Goal: Task Accomplishment & Management: Complete application form

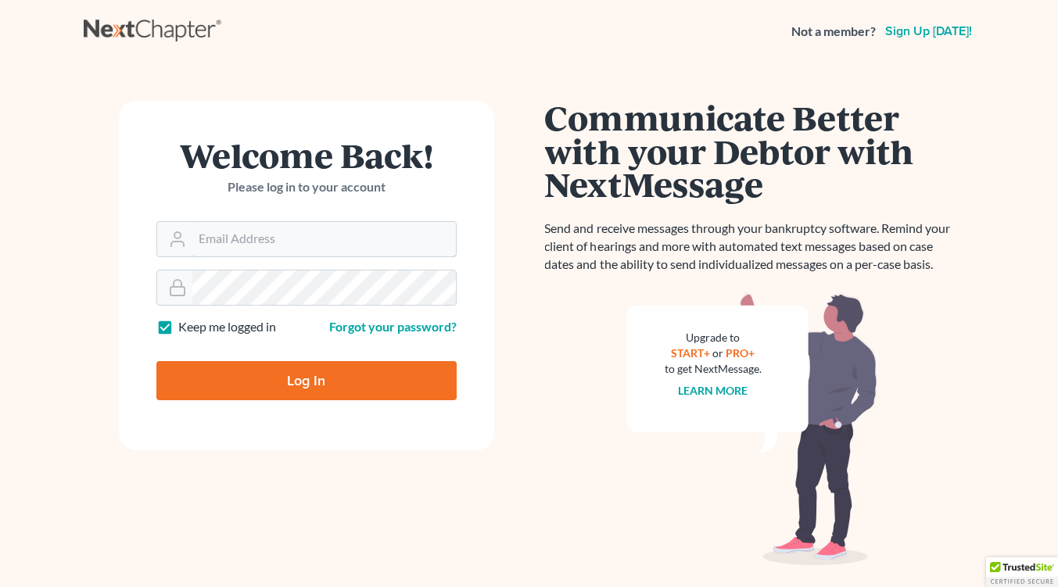
type input "[EMAIL_ADDRESS][DOMAIN_NAME]"
click at [273, 389] on input "Log In" at bounding box center [306, 380] width 300 height 39
type input "Thinking..."
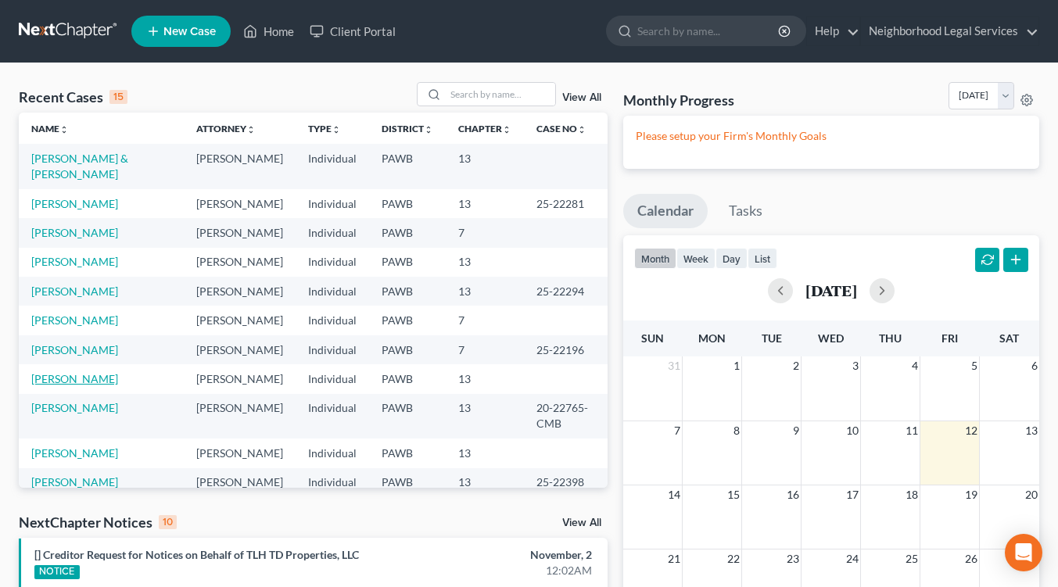
click at [61, 378] on link "[PERSON_NAME]" at bounding box center [74, 378] width 87 height 13
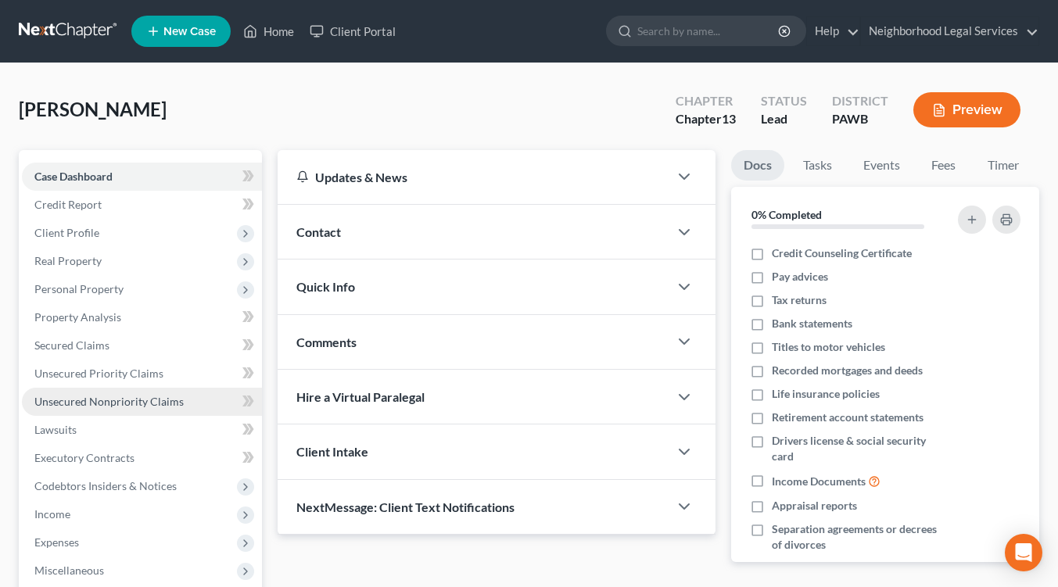
click at [70, 402] on span "Unsecured Nonpriority Claims" at bounding box center [108, 401] width 149 height 13
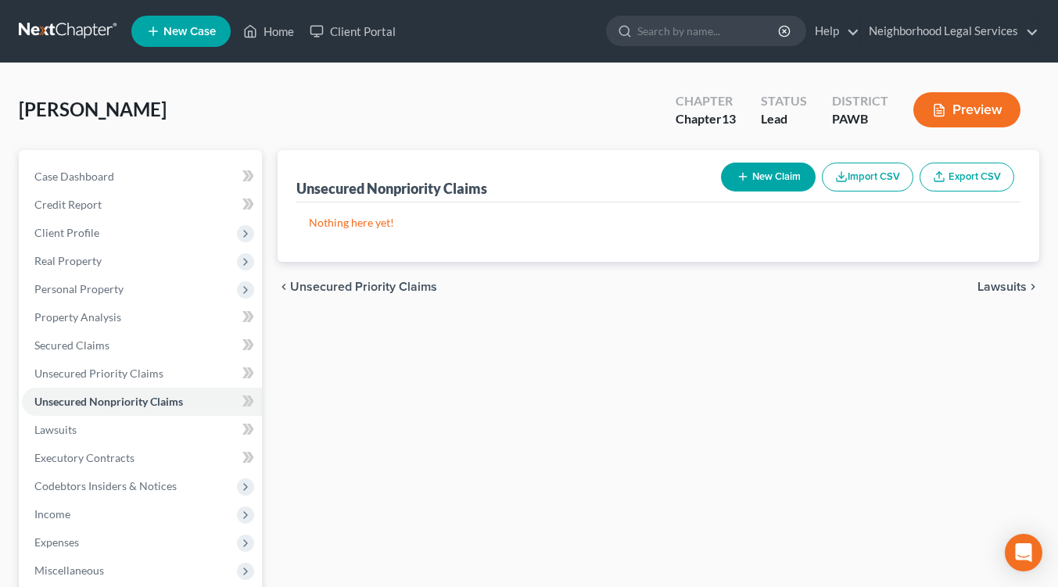
click at [766, 174] on button "New Claim" at bounding box center [768, 177] width 95 height 29
select select "0"
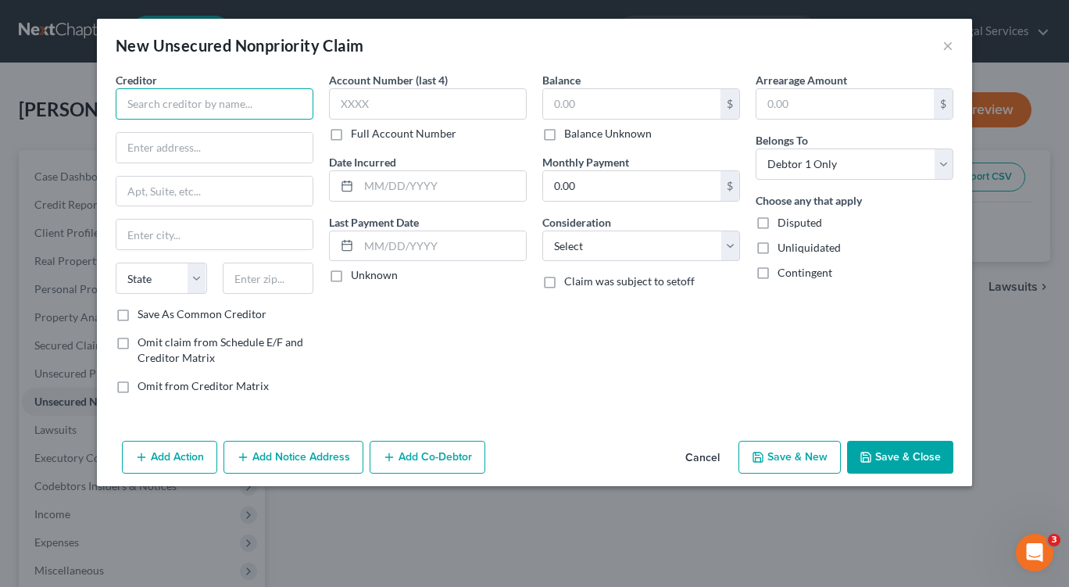
click at [188, 109] on input "text" at bounding box center [215, 103] width 198 height 31
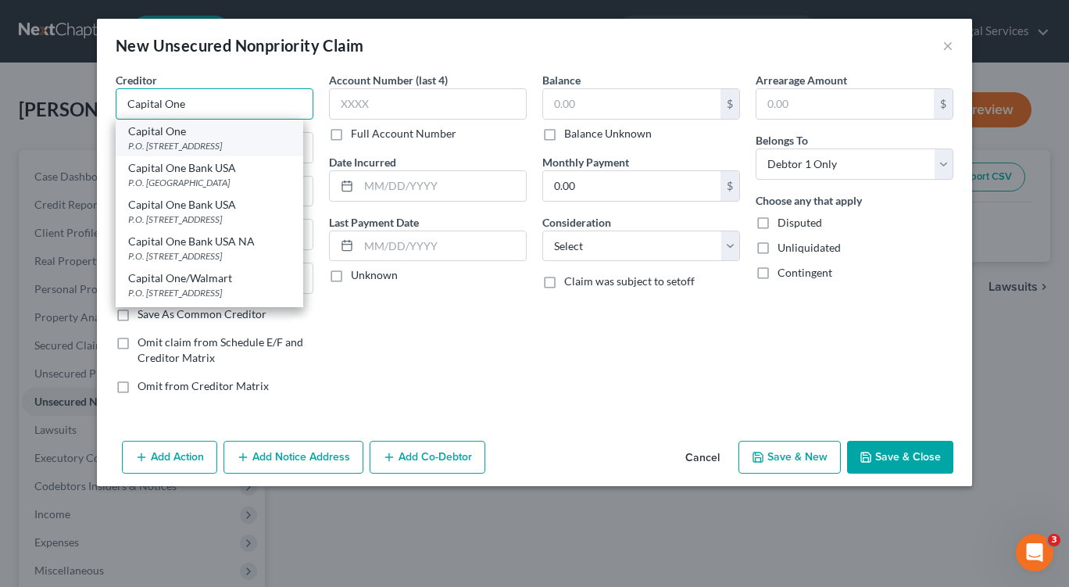
type input "Capital One"
click at [192, 153] on div "Capital One P.O. [STREET_ADDRESS]" at bounding box center [210, 138] width 188 height 37
type input "P.O. Box 31293"
type input "[GEOGRAPHIC_DATA]"
select select "46"
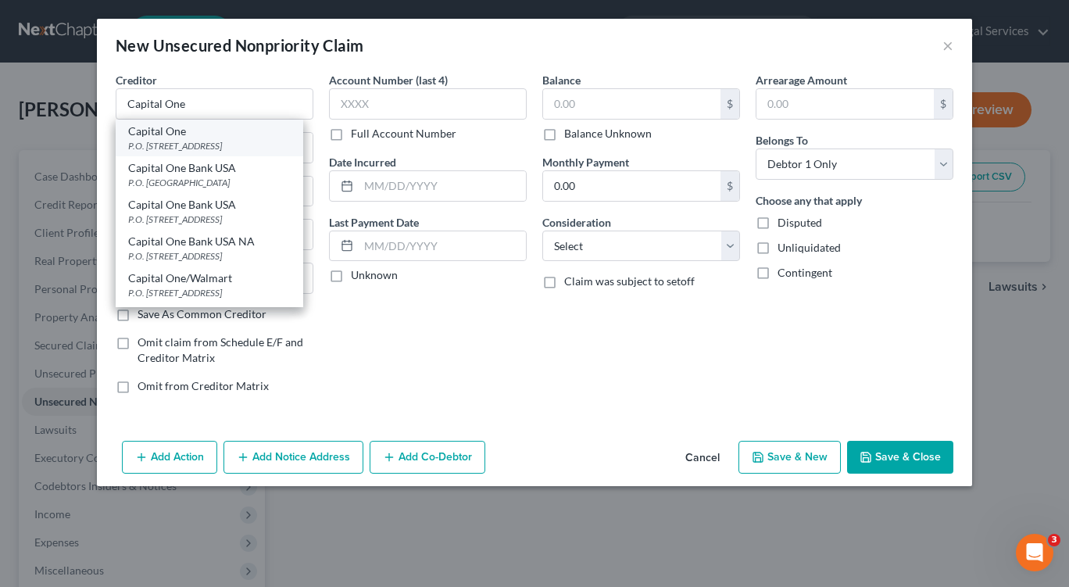
type input "84131"
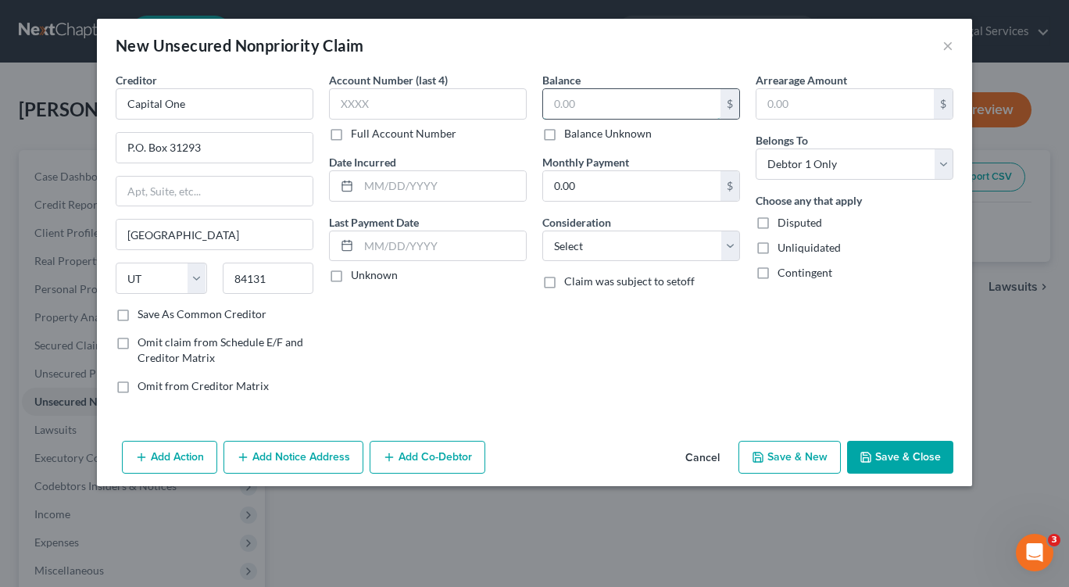
click at [567, 109] on input "text" at bounding box center [631, 104] width 177 height 30
type input "452"
click at [732, 249] on select "Select Cable / Satellite Services Collection Agency Credit Card Debt Debt Couns…" at bounding box center [641, 246] width 198 height 31
select select "2"
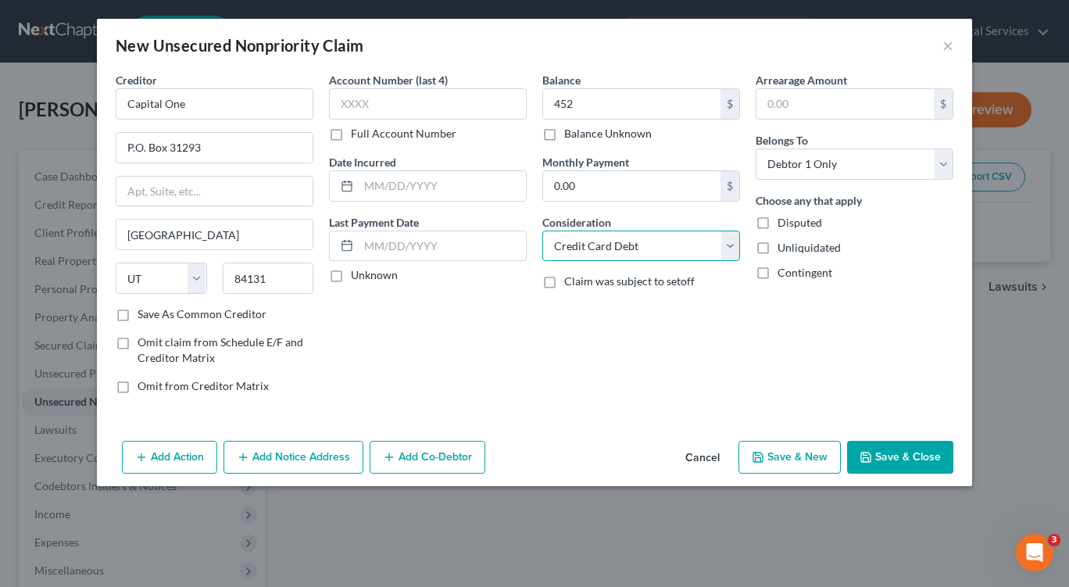
click at [542, 231] on select "Select Cable / Satellite Services Collection Agency Credit Card Debt Debt Couns…" at bounding box center [641, 246] width 198 height 31
click at [785, 464] on button "Save & New" at bounding box center [790, 457] width 102 height 33
select select "0"
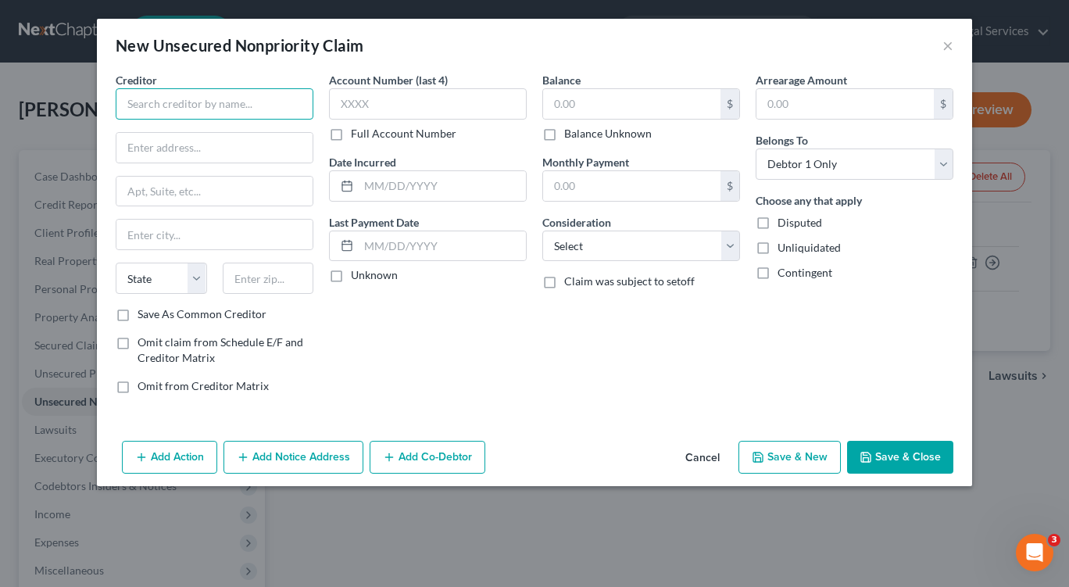
click at [157, 102] on input "text" at bounding box center [215, 103] width 198 height 31
type input "Portfolio Recovery LLC"
click at [138, 144] on input "text" at bounding box center [214, 148] width 196 height 30
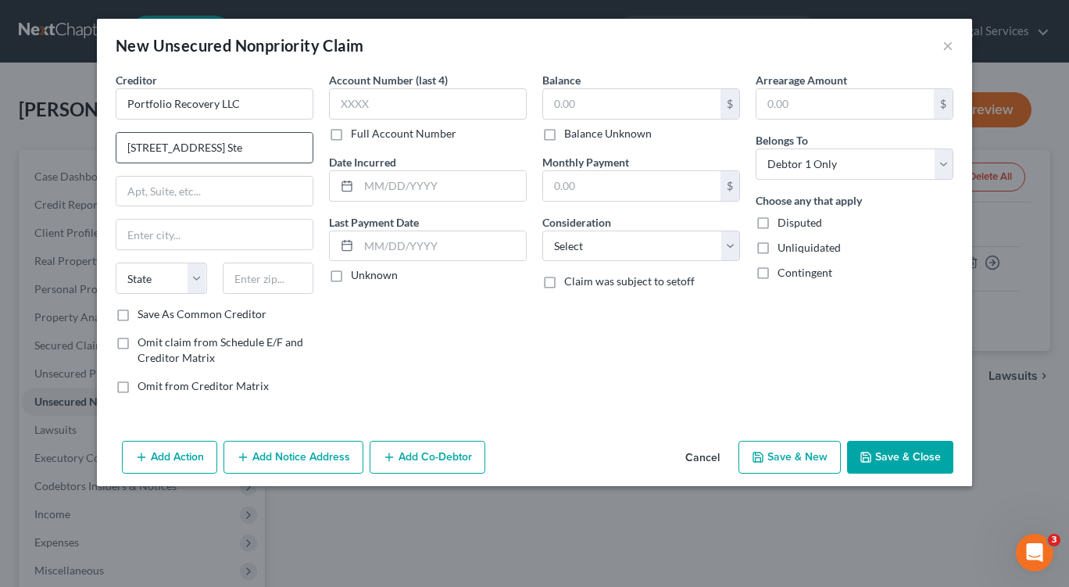
drag, startPoint x: 227, startPoint y: 147, endPoint x: 267, endPoint y: 146, distance: 39.9
click at [267, 146] on input "[STREET_ADDRESS] Ste" at bounding box center [214, 148] width 196 height 30
type input "[STREET_ADDRESS]"
click at [124, 188] on input "text" at bounding box center [214, 192] width 196 height 30
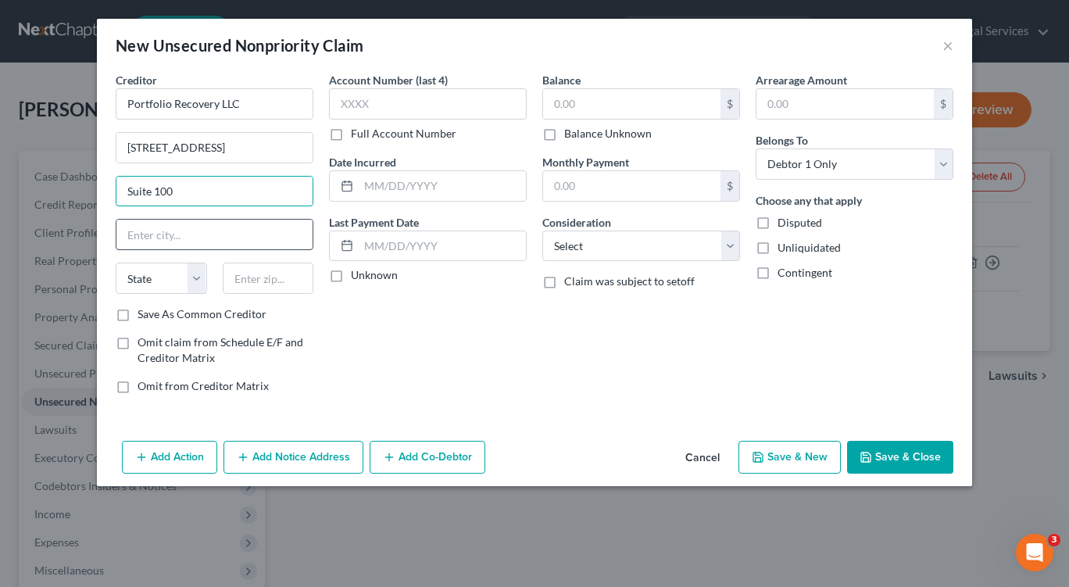
type input "Suite 100"
click at [143, 235] on input "text" at bounding box center [214, 235] width 196 height 30
type input "[GEOGRAPHIC_DATA]"
click at [242, 276] on input "text" at bounding box center [268, 278] width 91 height 31
type input "23502"
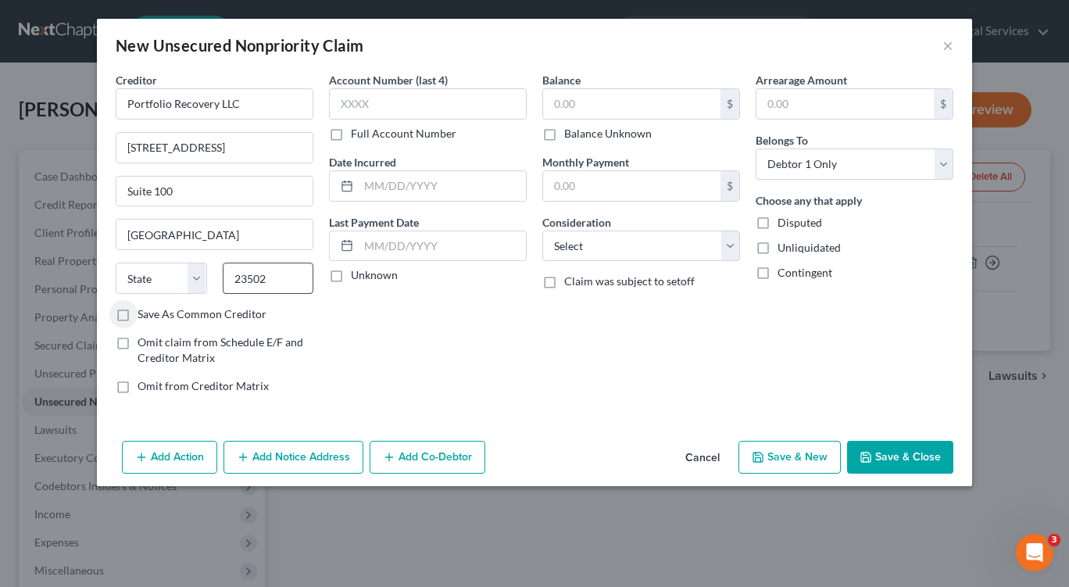
select select "48"
click at [577, 96] on input "text" at bounding box center [631, 104] width 177 height 30
click at [567, 103] on input "text" at bounding box center [631, 104] width 177 height 30
type input "390"
click at [734, 245] on select "Select Cable / Satellite Services Collection Agency Credit Card Debt Debt Couns…" at bounding box center [641, 246] width 198 height 31
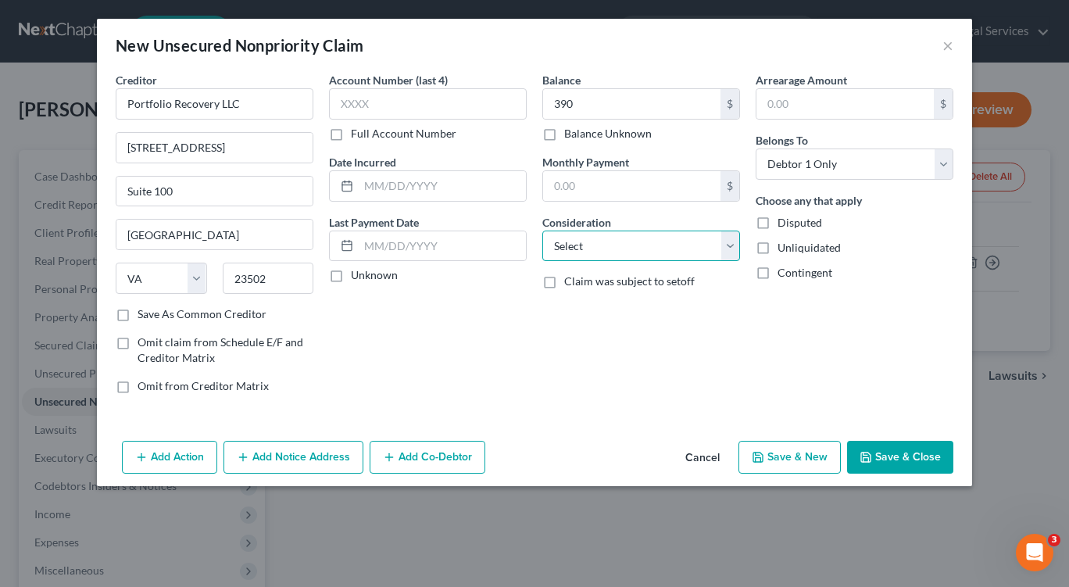
select select "1"
click at [542, 231] on select "Select Cable / Satellite Services Collection Agency Credit Card Debt Debt Couns…" at bounding box center [641, 246] width 198 height 31
click at [799, 455] on button "Save & New" at bounding box center [790, 457] width 102 height 33
select select "0"
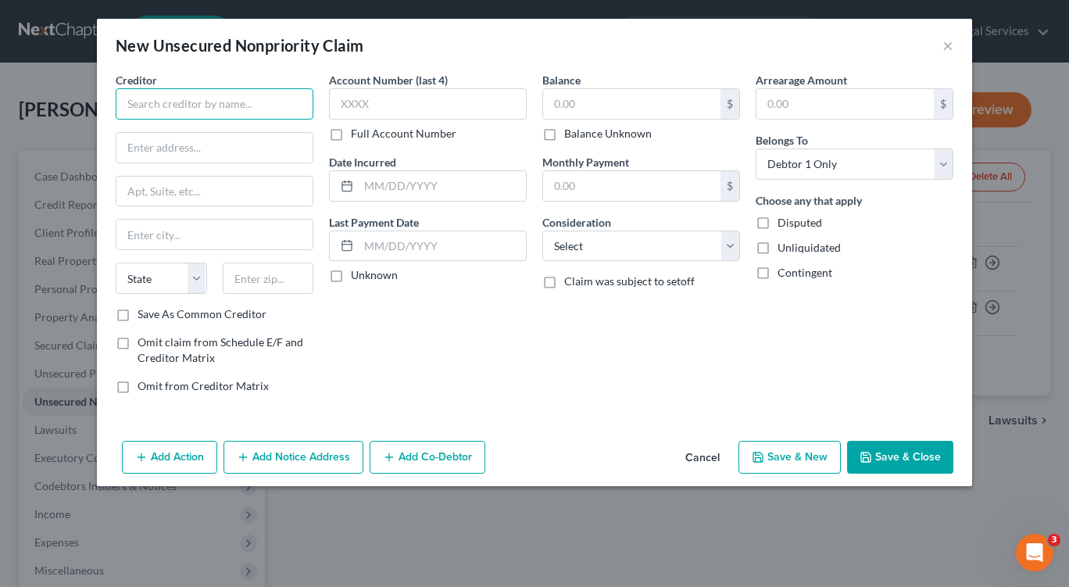
click at [158, 100] on input "text" at bounding box center [215, 103] width 198 height 31
type input "Sequium Asset Solutions Inc."
click at [134, 154] on input "text" at bounding box center [214, 148] width 196 height 30
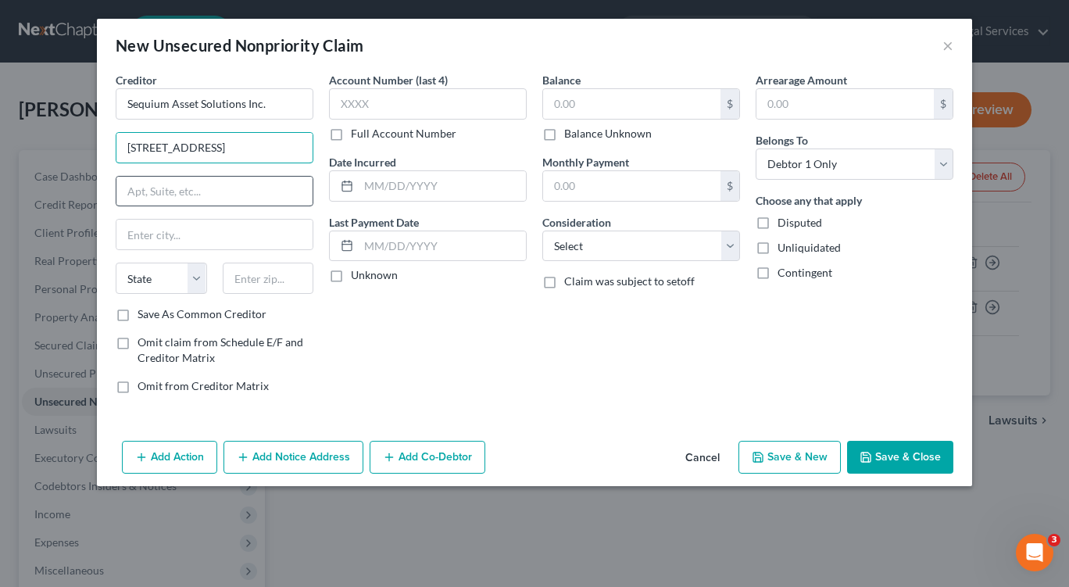
type input "[STREET_ADDRESS]"
click at [134, 190] on input "text" at bounding box center [214, 192] width 196 height 30
type input "Suite 150"
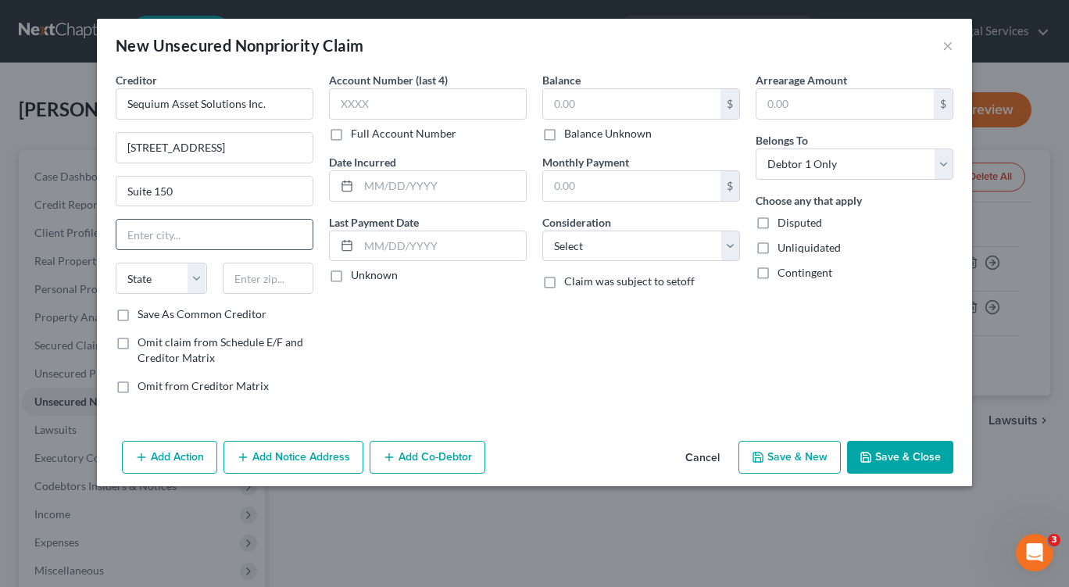
click at [134, 234] on input "text" at bounding box center [214, 235] width 196 height 30
type input "Marietta"
click at [229, 278] on input "text" at bounding box center [268, 278] width 91 height 31
type input "30067"
select select "10"
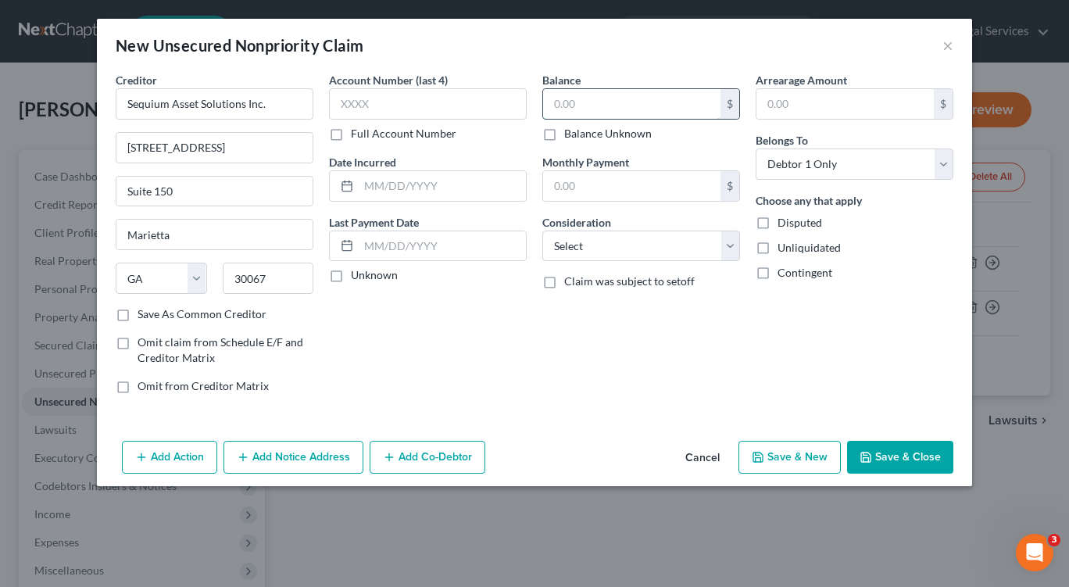
click at [566, 102] on input "text" at bounding box center [631, 104] width 177 height 30
click at [609, 106] on input "text" at bounding box center [631, 104] width 177 height 30
type input "1,194"
click at [732, 246] on select "Select Cable / Satellite Services Collection Agency Credit Card Debt Debt Couns…" at bounding box center [641, 246] width 198 height 31
select select "1"
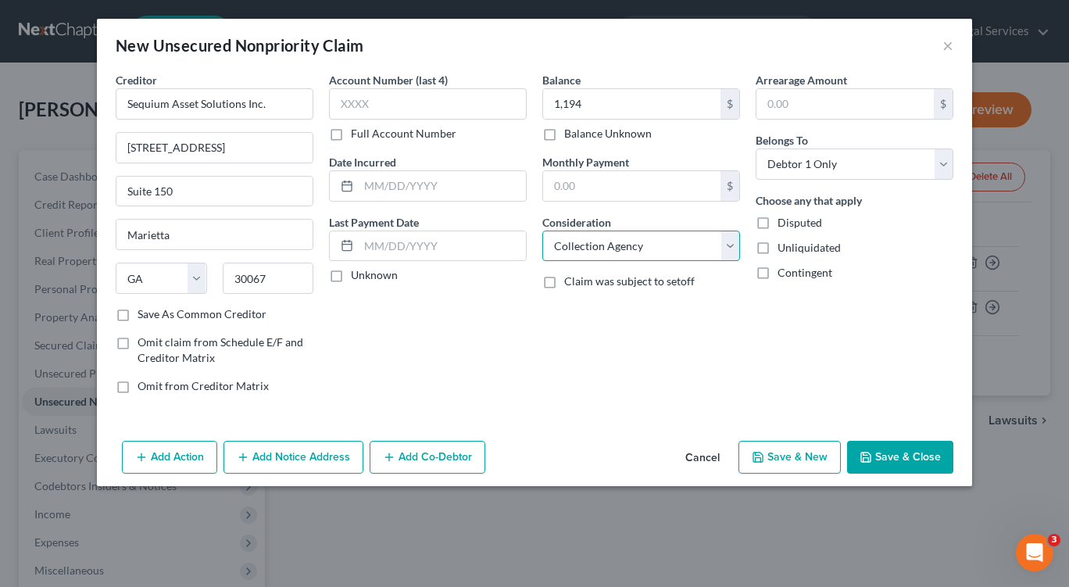
click at [542, 231] on select "Select Cable / Satellite Services Collection Agency Credit Card Debt Debt Couns…" at bounding box center [641, 246] width 198 height 31
click at [797, 462] on button "Save & New" at bounding box center [790, 457] width 102 height 33
select select "0"
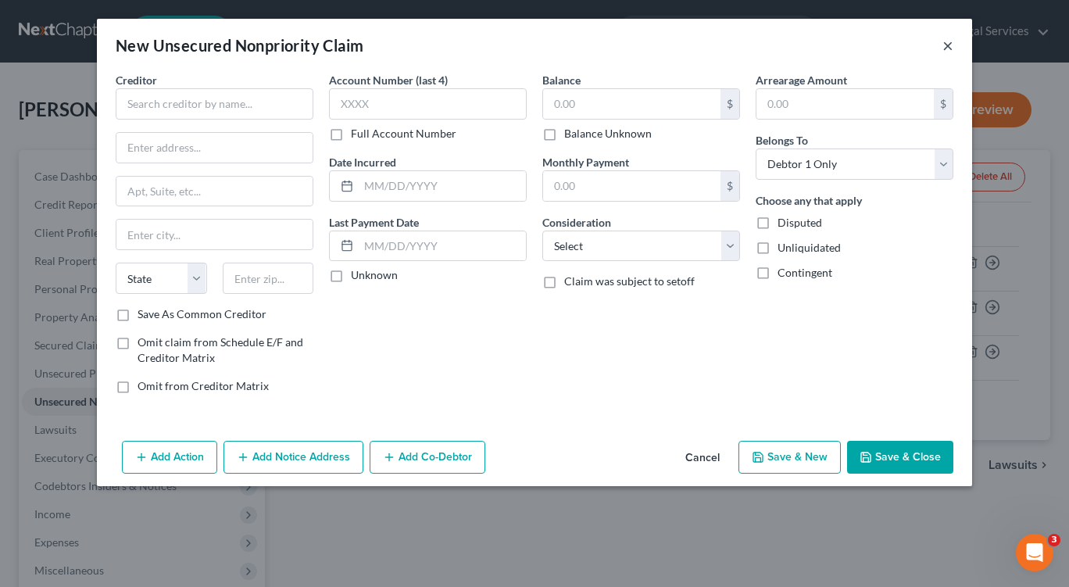
click at [951, 46] on button "×" at bounding box center [948, 45] width 11 height 19
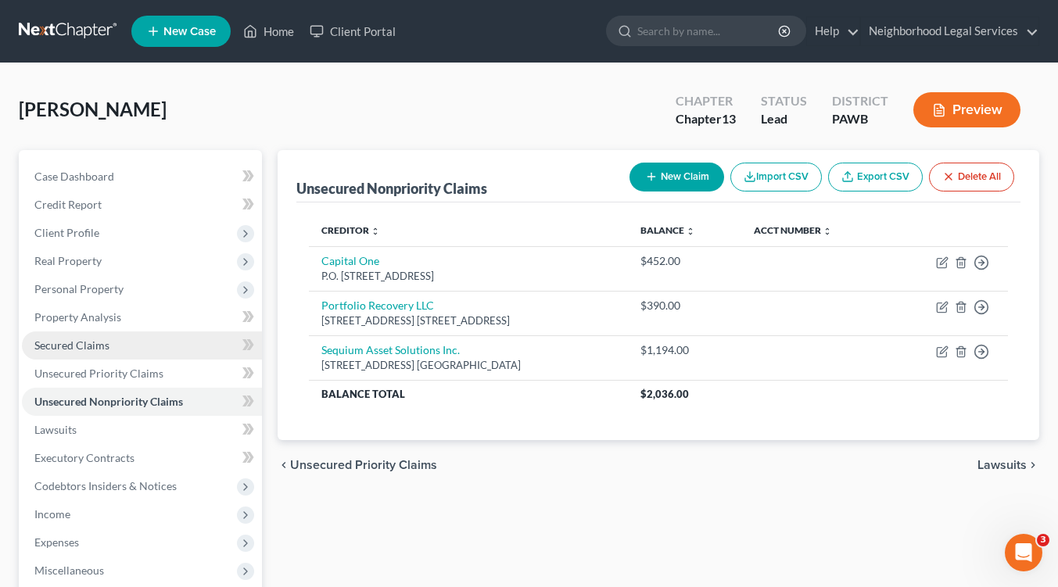
click at [81, 338] on span "Secured Claims" at bounding box center [71, 344] width 75 height 13
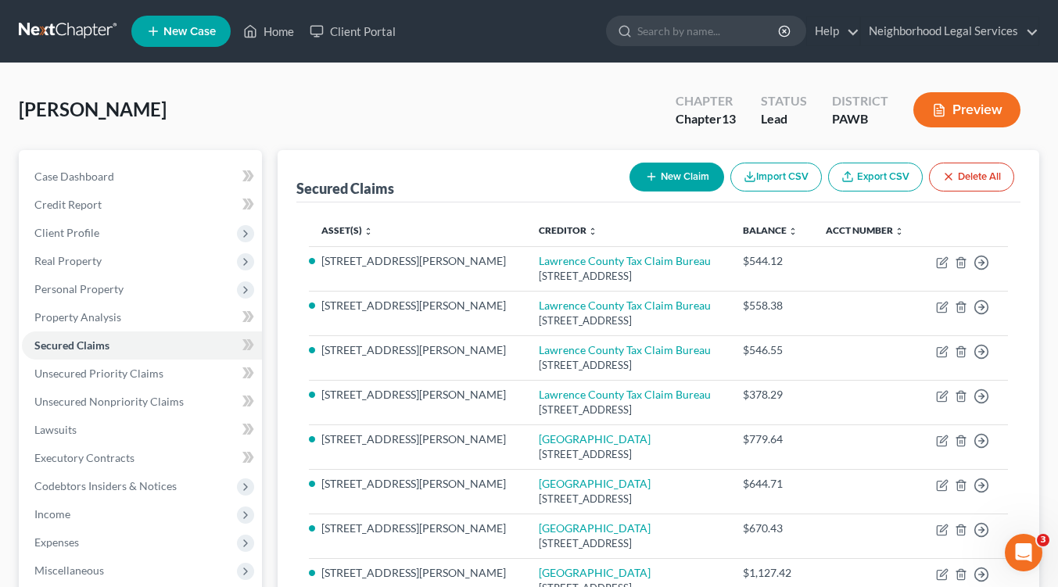
click at [680, 177] on button "New Claim" at bounding box center [676, 177] width 95 height 29
select select "0"
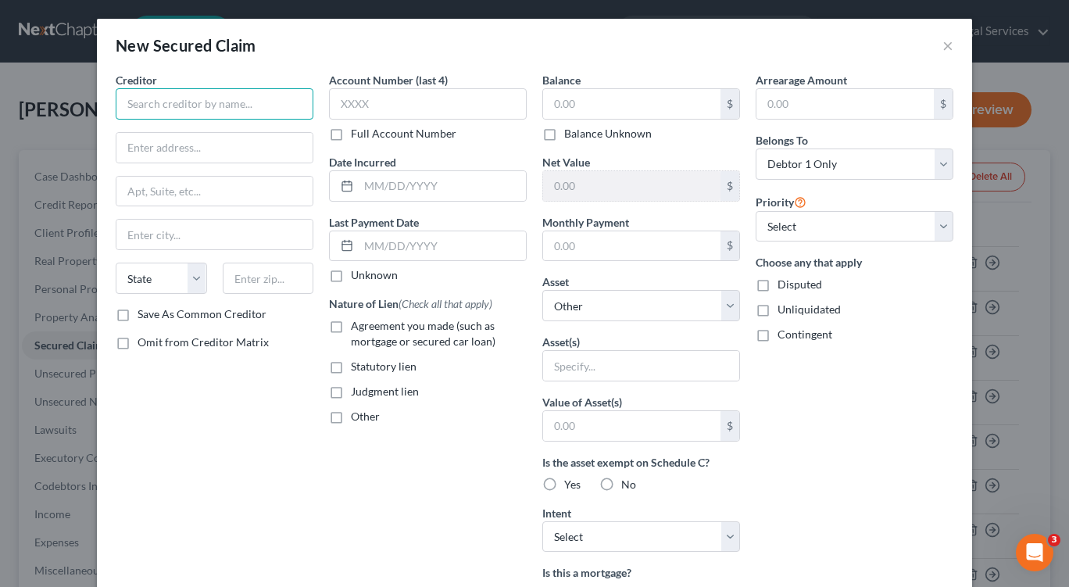
click at [163, 103] on input "text" at bounding box center [215, 103] width 198 height 31
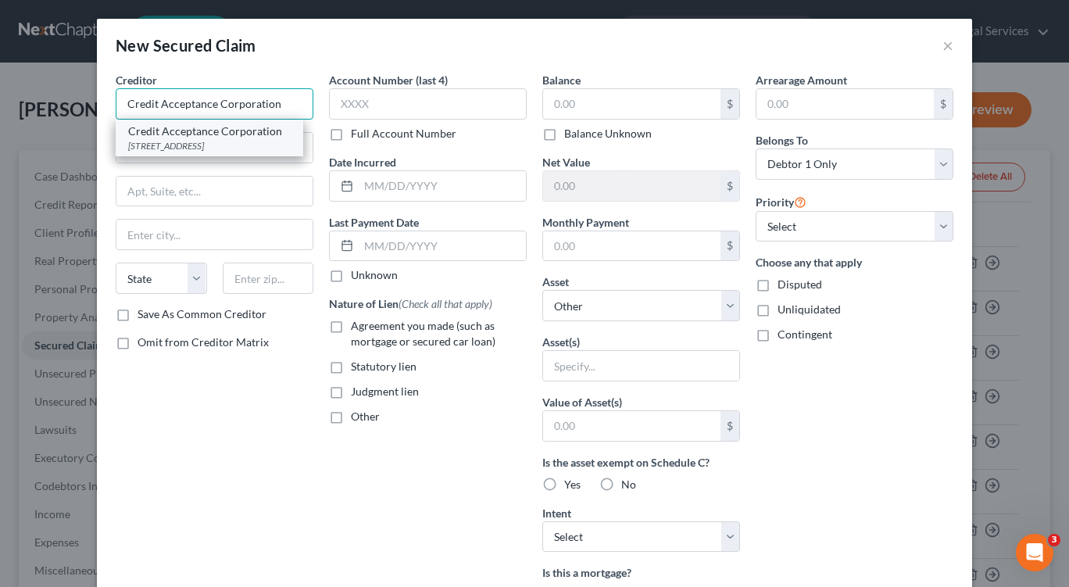
type input "Credit Acceptance Corporation"
click at [139, 152] on div "[STREET_ADDRESS]" at bounding box center [209, 145] width 163 height 13
type input "[STREET_ADDRESS]"
type input "Southfield"
select select "23"
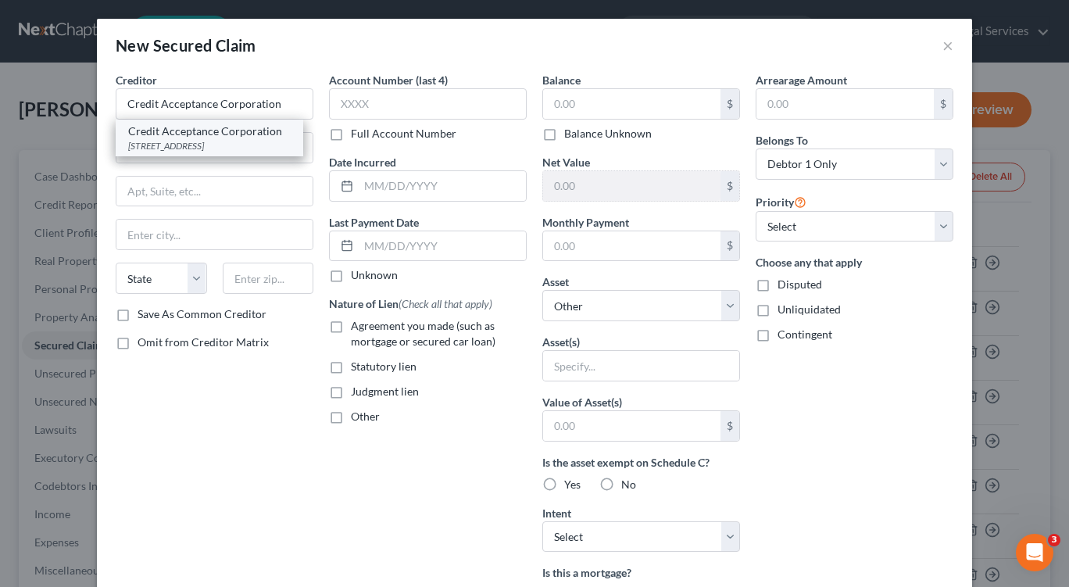
type input "48034"
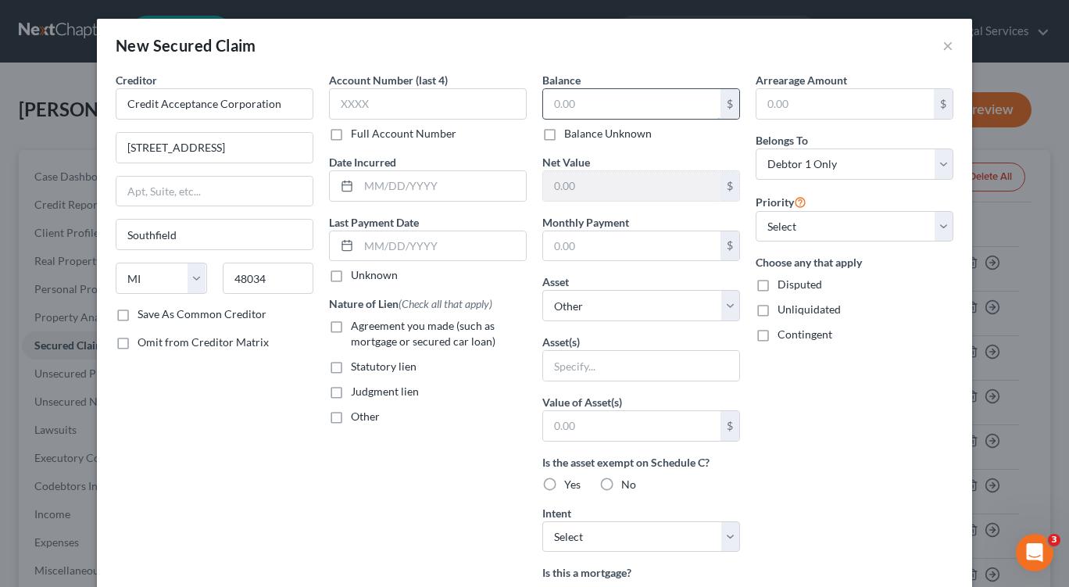
click at [565, 103] on input "text" at bounding box center [631, 104] width 177 height 30
click at [565, 249] on input "text" at bounding box center [631, 246] width 177 height 30
type input "328"
click at [572, 105] on input "text" at bounding box center [631, 104] width 177 height 30
click at [561, 112] on input "text" at bounding box center [631, 104] width 177 height 30
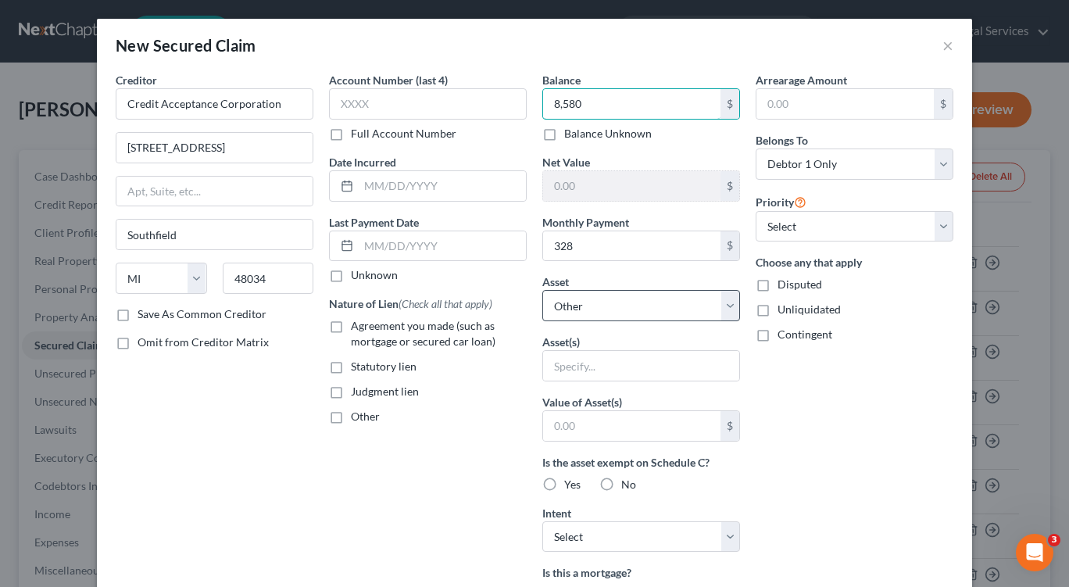
type input "8,580"
click at [727, 310] on select "Select Other Multiple Assets [STREET_ADDRESS][PERSON_NAME] - $0.0" at bounding box center [641, 305] width 198 height 31
click at [564, 485] on label "Yes" at bounding box center [572, 485] width 16 height 16
click at [571, 485] on input "Yes" at bounding box center [576, 482] width 10 height 10
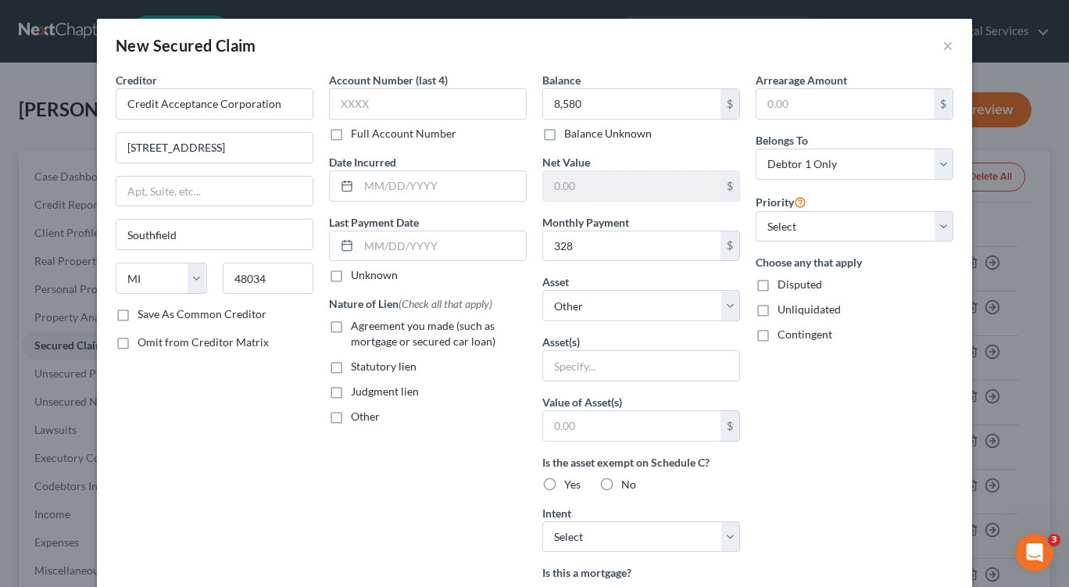
radio input "true"
click at [723, 538] on select "Select Surrender Redeem Reaffirm Avoid Other" at bounding box center [641, 536] width 198 height 31
select select "2"
click at [542, 521] on select "Select Surrender Redeem Reaffirm Avoid Other" at bounding box center [641, 536] width 198 height 31
click at [559, 365] on input "text" at bounding box center [641, 366] width 196 height 30
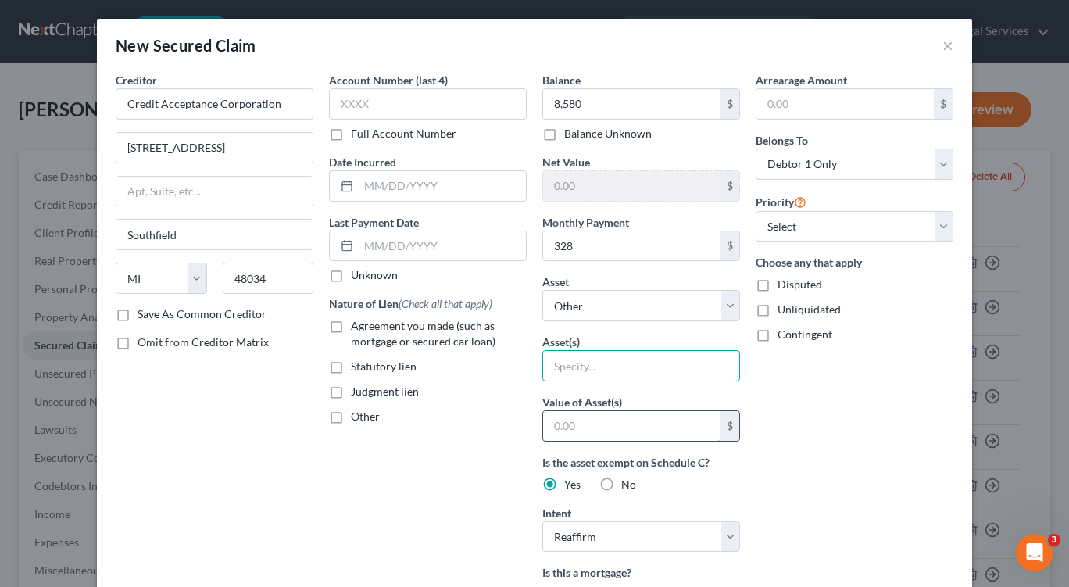
type input "Vehicle"
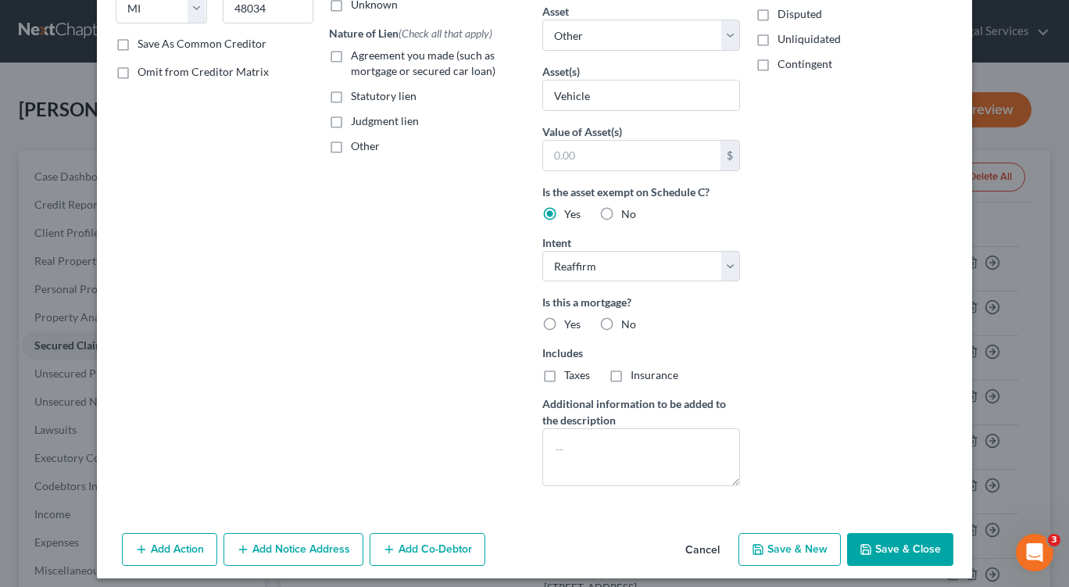
scroll to position [281, 0]
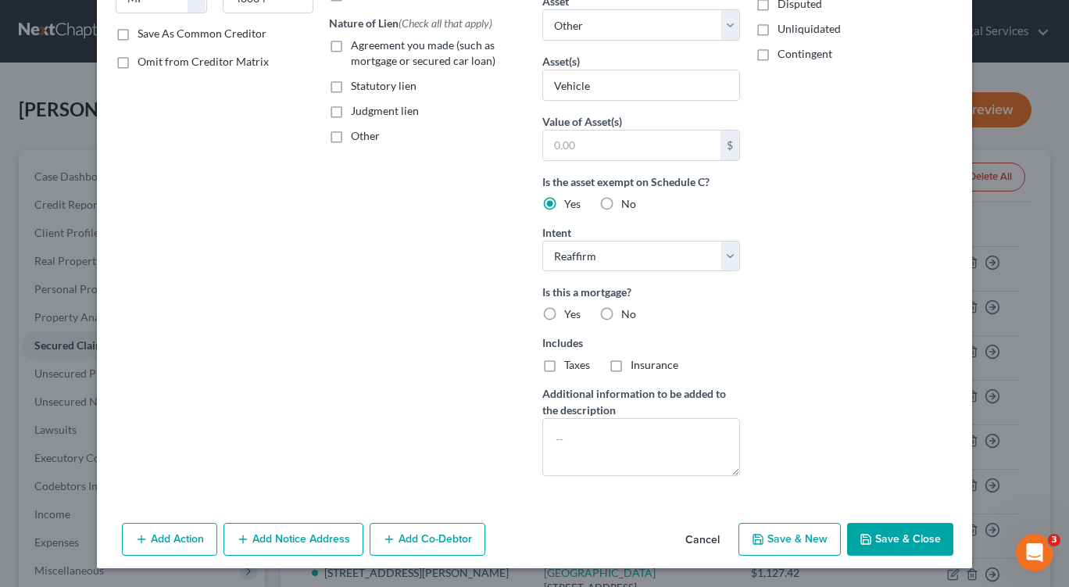
click at [879, 541] on button "Save & Close" at bounding box center [900, 539] width 106 height 33
select select
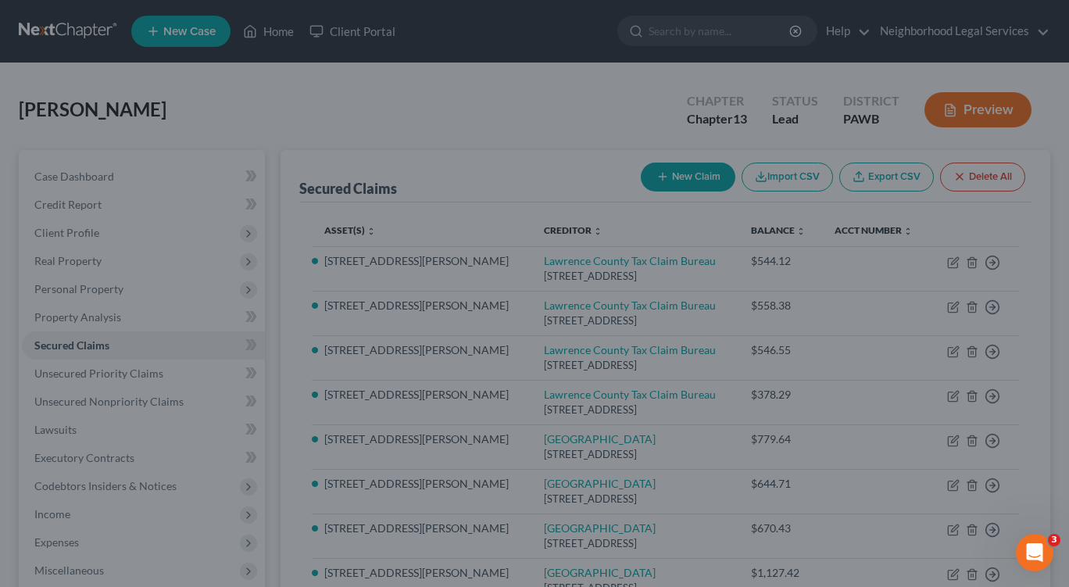
type input "8,580.00"
type input "0"
type input "328.00"
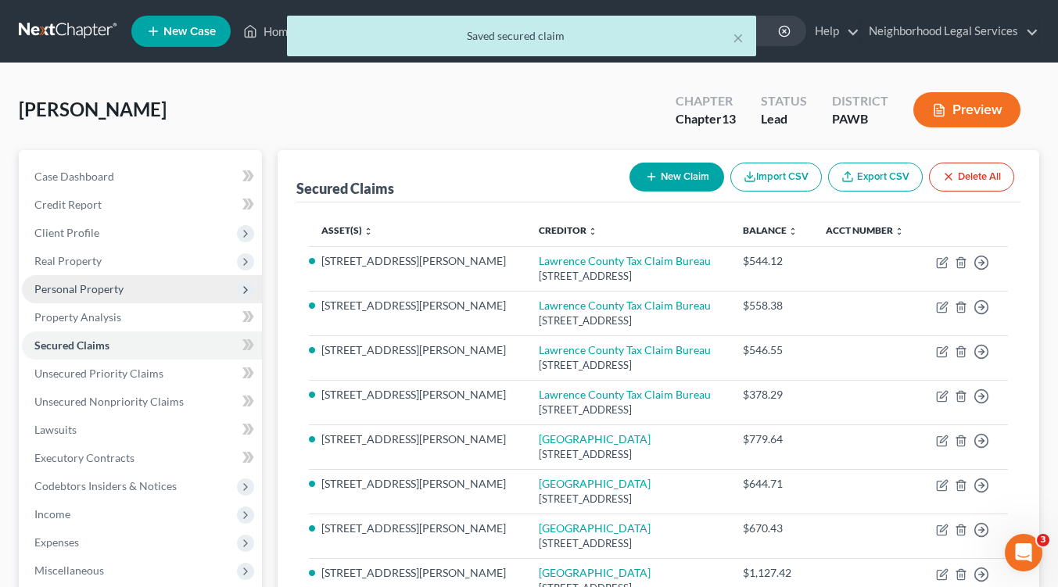
click at [72, 288] on span "Personal Property" at bounding box center [78, 288] width 89 height 13
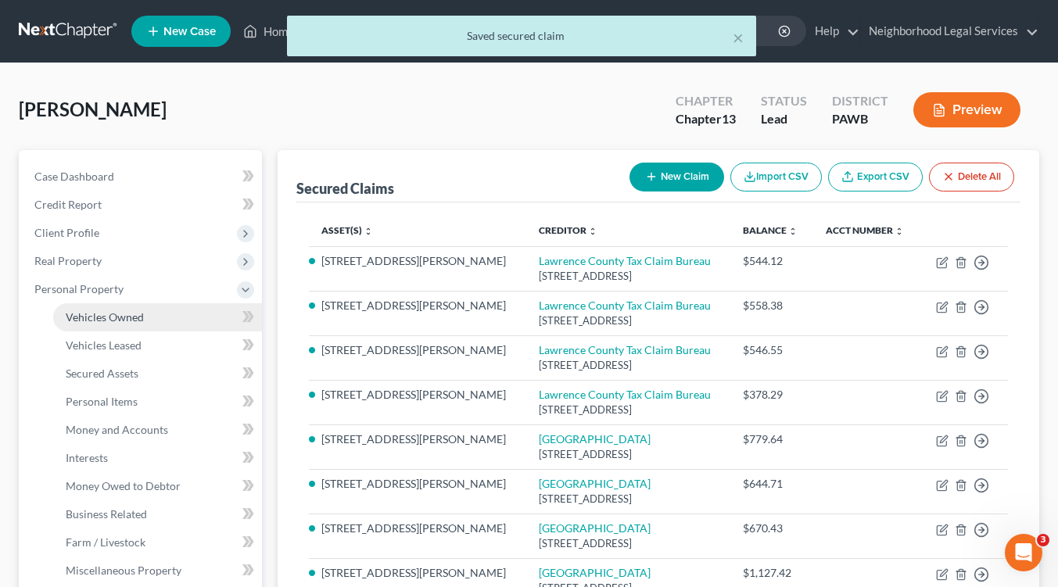
click at [98, 310] on span "Vehicles Owned" at bounding box center [105, 316] width 78 height 13
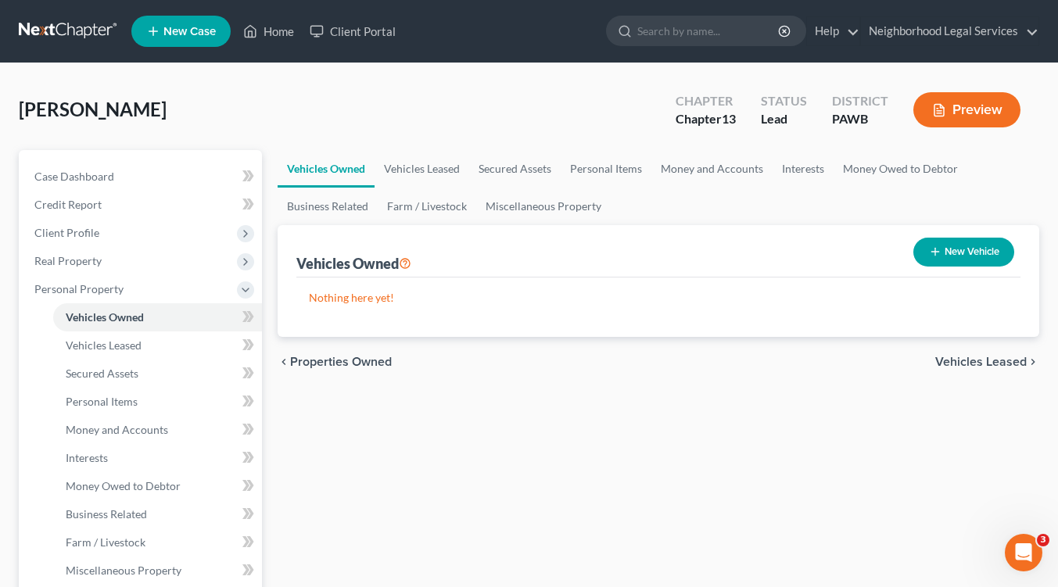
click at [965, 256] on button "New Vehicle" at bounding box center [963, 252] width 101 height 29
select select "0"
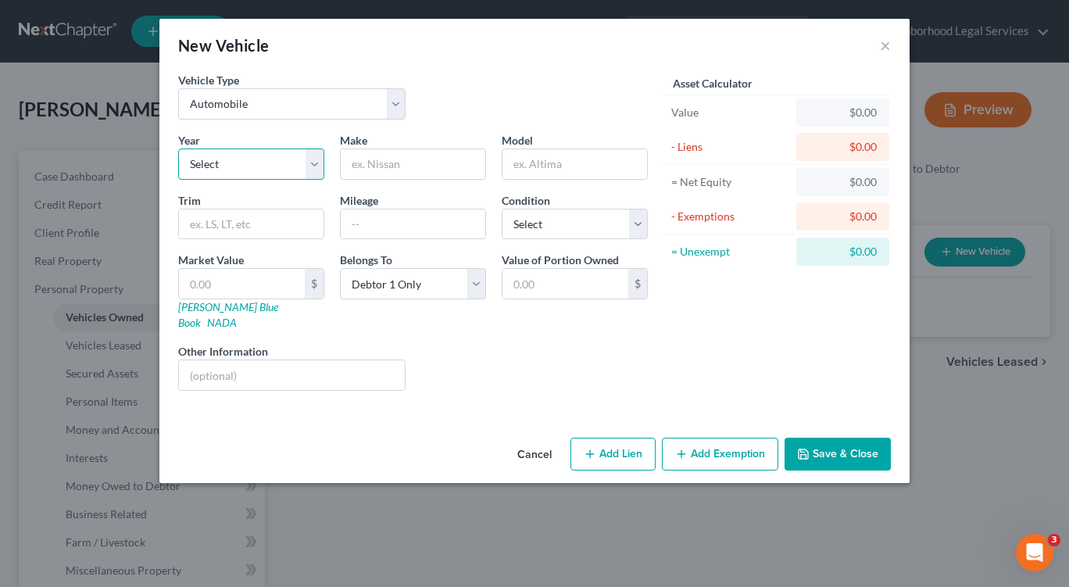
click at [313, 164] on select "Select 2026 2025 2024 2023 2022 2021 2020 2019 2018 2017 2016 2015 2014 2013 20…" at bounding box center [251, 164] width 146 height 31
select select "11"
click at [178, 149] on select "Select 2026 2025 2024 2023 2022 2021 2020 2019 2018 2017 2016 2015 2014 2013 20…" at bounding box center [251, 164] width 146 height 31
click at [355, 158] on input "text" at bounding box center [413, 164] width 145 height 30
type input "Toyota"
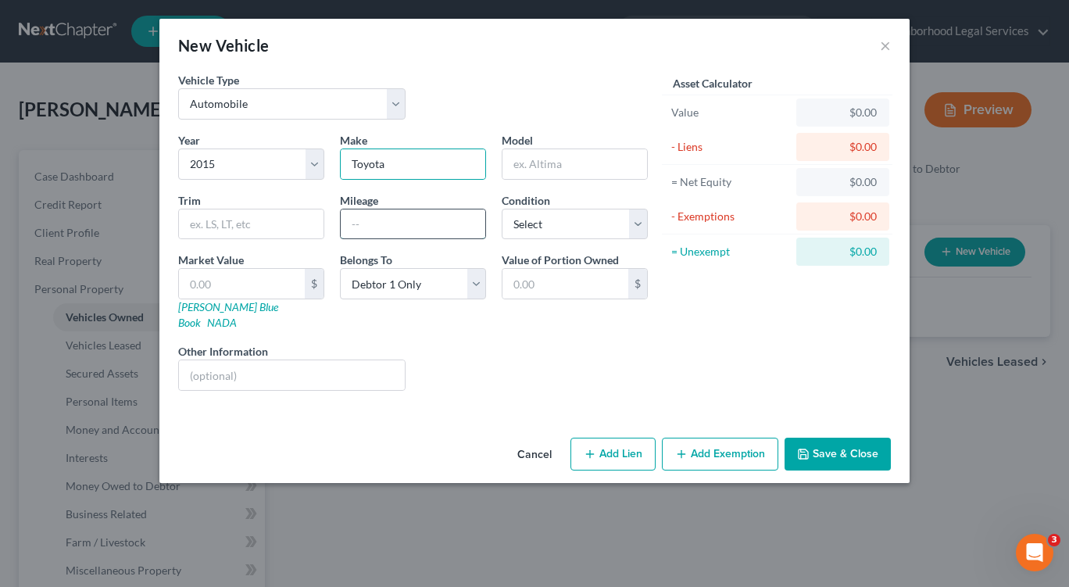
click at [352, 228] on input "text" at bounding box center [413, 224] width 145 height 30
type input "200000"
click at [641, 224] on select "Select Excellent Very Good Good Fair Poor" at bounding box center [575, 224] width 146 height 31
select select "3"
click at [502, 209] on select "Select Excellent Very Good Good Fair Poor" at bounding box center [575, 224] width 146 height 31
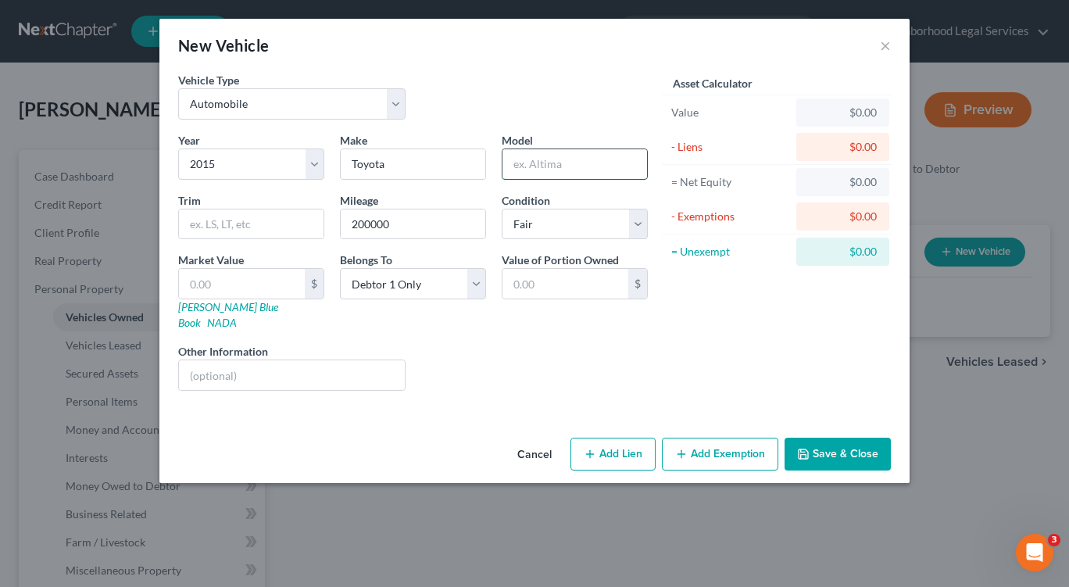
click at [525, 167] on input "text" at bounding box center [575, 164] width 145 height 30
type input "Camry"
click at [196, 306] on link "[PERSON_NAME] Blue Book" at bounding box center [228, 314] width 100 height 29
click at [198, 284] on input "text" at bounding box center [242, 284] width 126 height 30
type input "5"
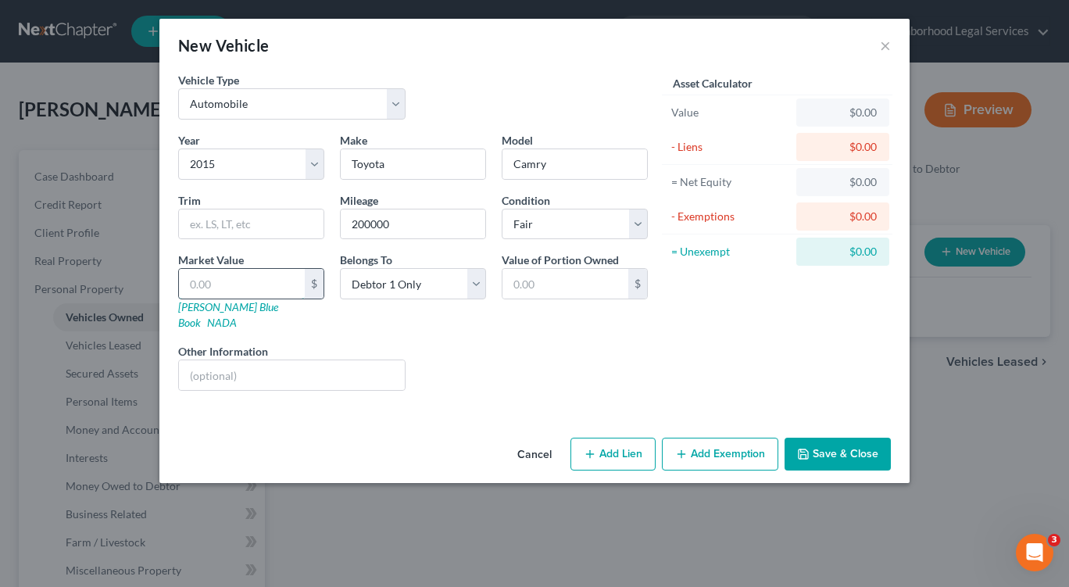
type input "5.00"
type input "54"
type input "54.00"
type input "540"
type input "540.00"
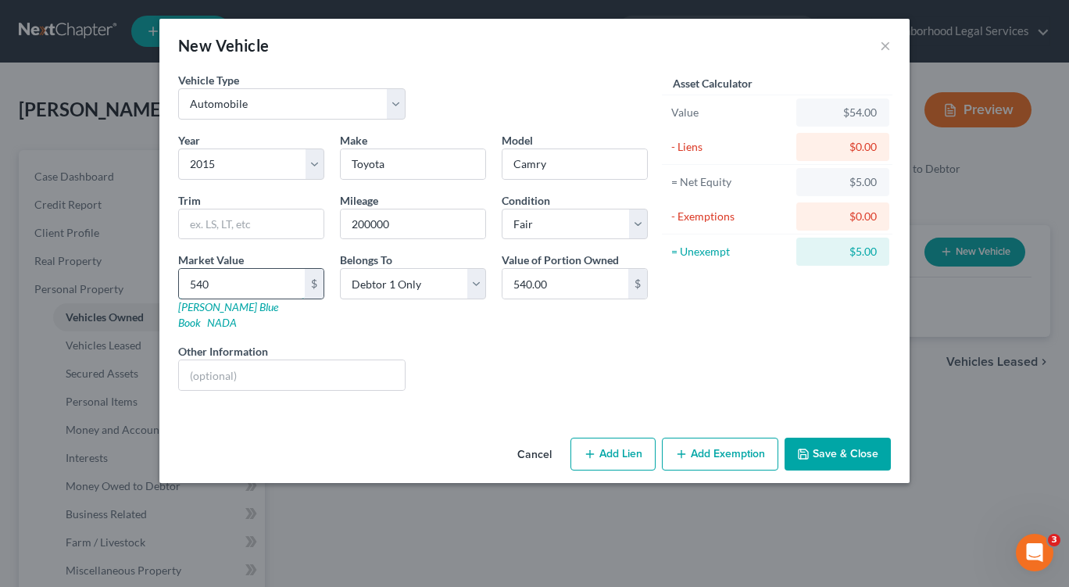
type input "5400"
type input "5,400.00"
type input "5,400"
click at [600, 440] on button "Add Lien" at bounding box center [613, 454] width 85 height 33
select select "0"
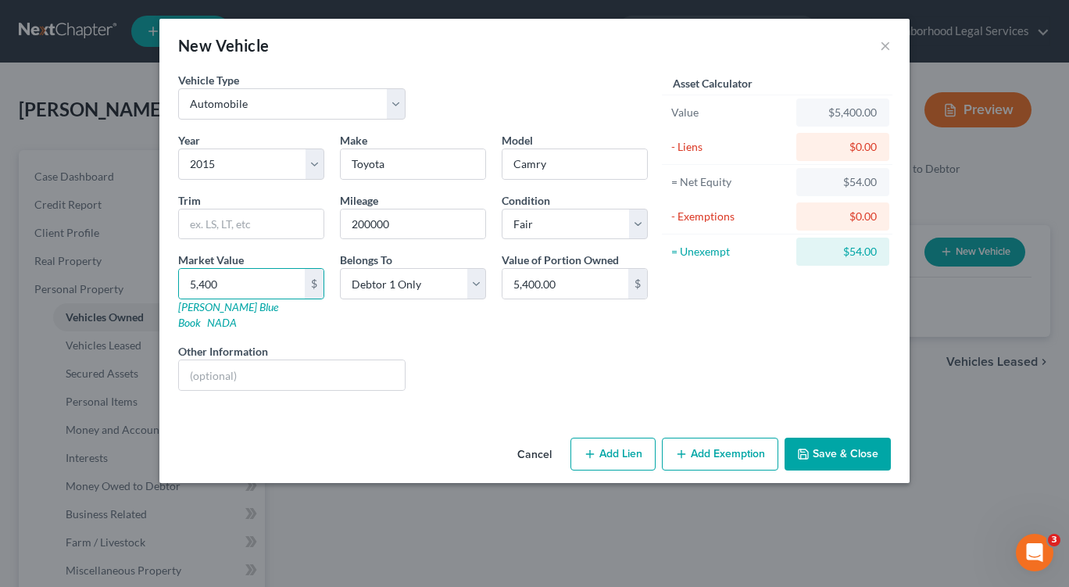
select select "0"
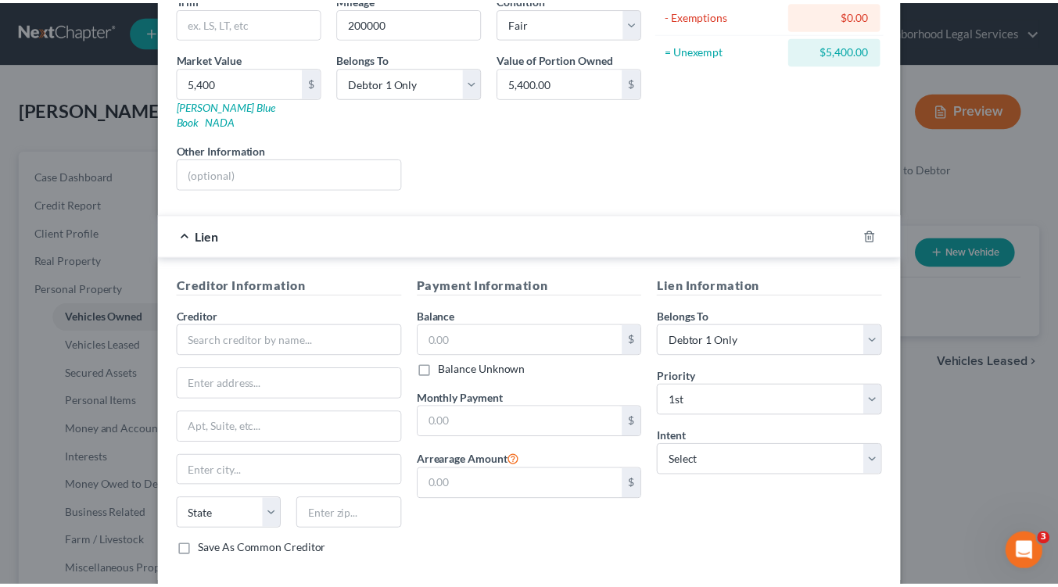
scroll to position [268, 0]
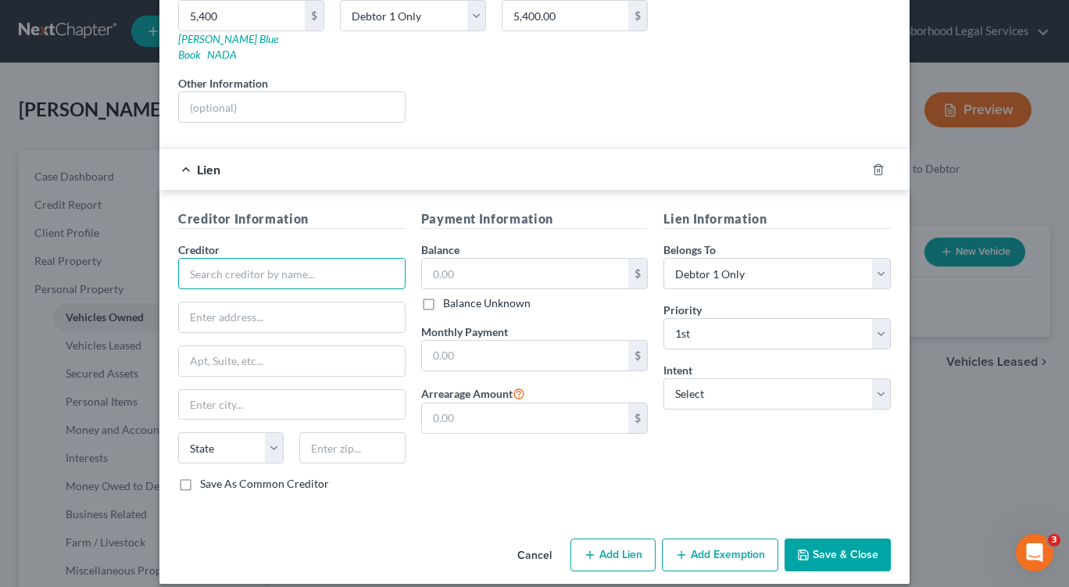
click at [185, 258] on input "text" at bounding box center [291, 273] width 227 height 31
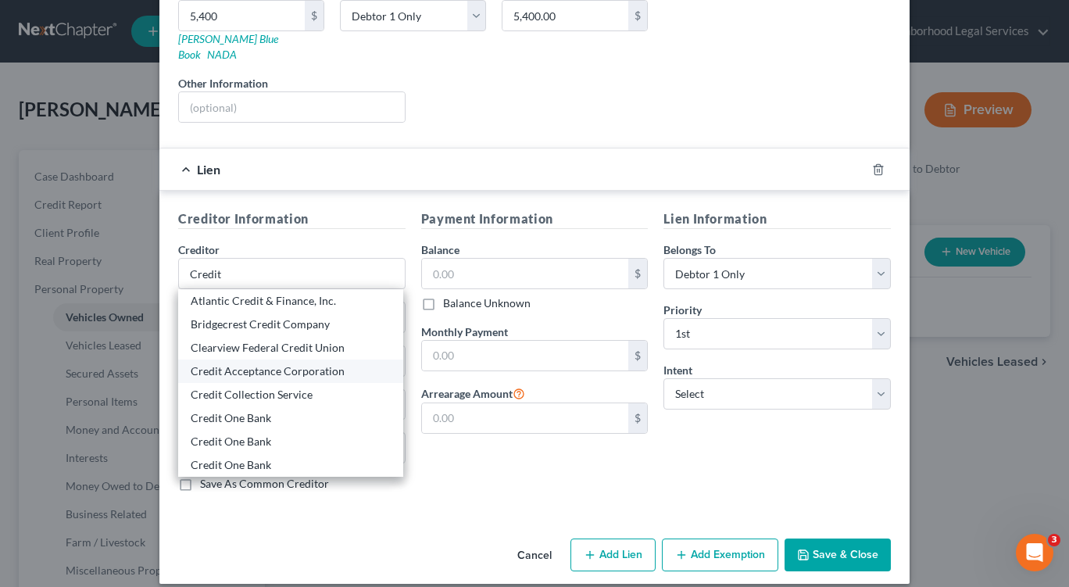
click at [264, 363] on div "Credit Acceptance Corporation" at bounding box center [291, 371] width 200 height 16
type input "Credit Acceptance Corporation"
type input "[STREET_ADDRESS]"
type input "Southfield"
select select "23"
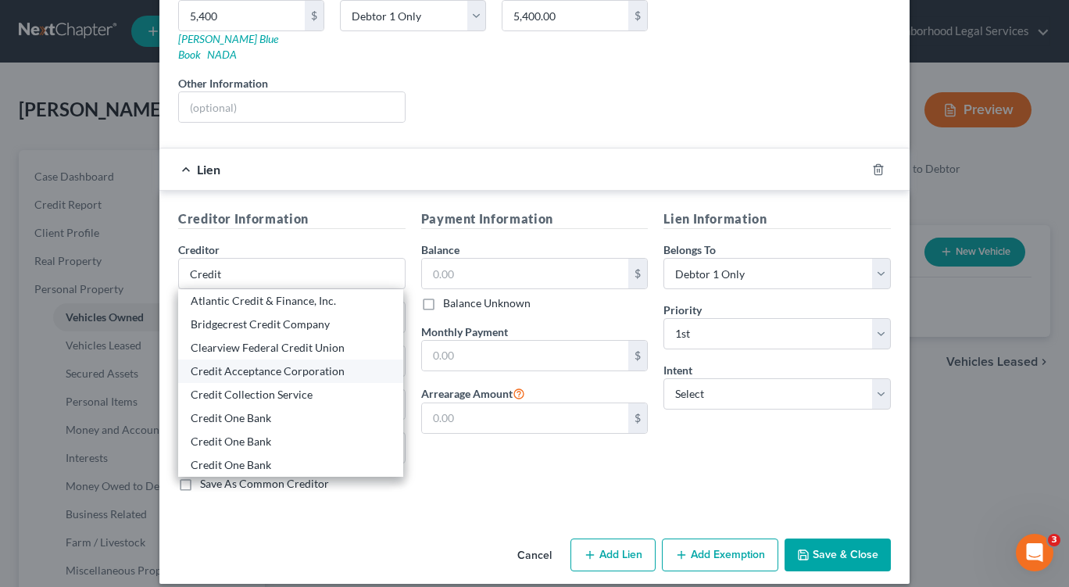
type input "48034"
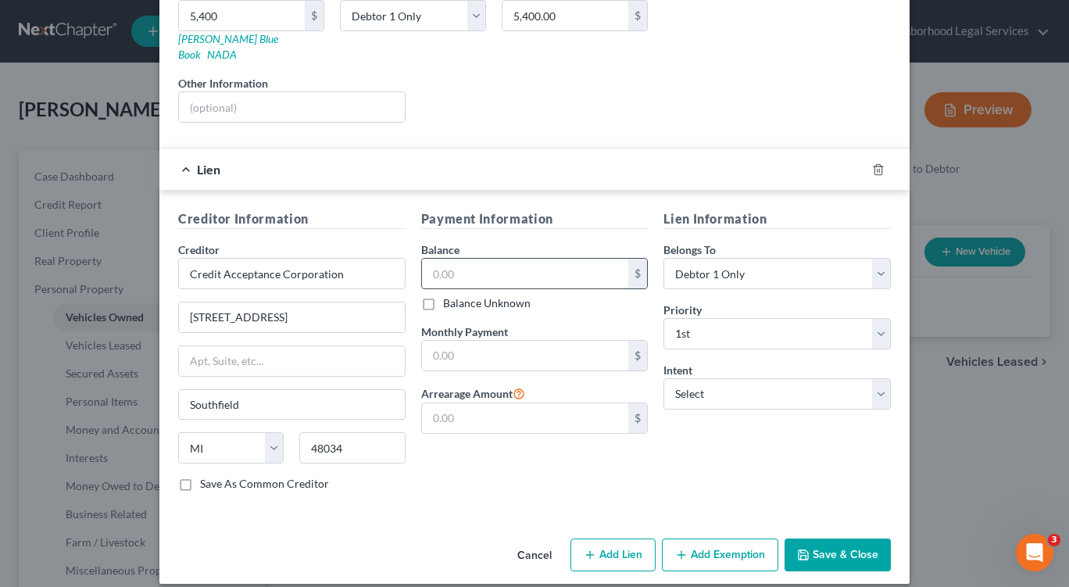
click at [471, 262] on input "text" at bounding box center [525, 274] width 207 height 30
type input "8,580"
click at [461, 343] on input "text" at bounding box center [525, 356] width 207 height 30
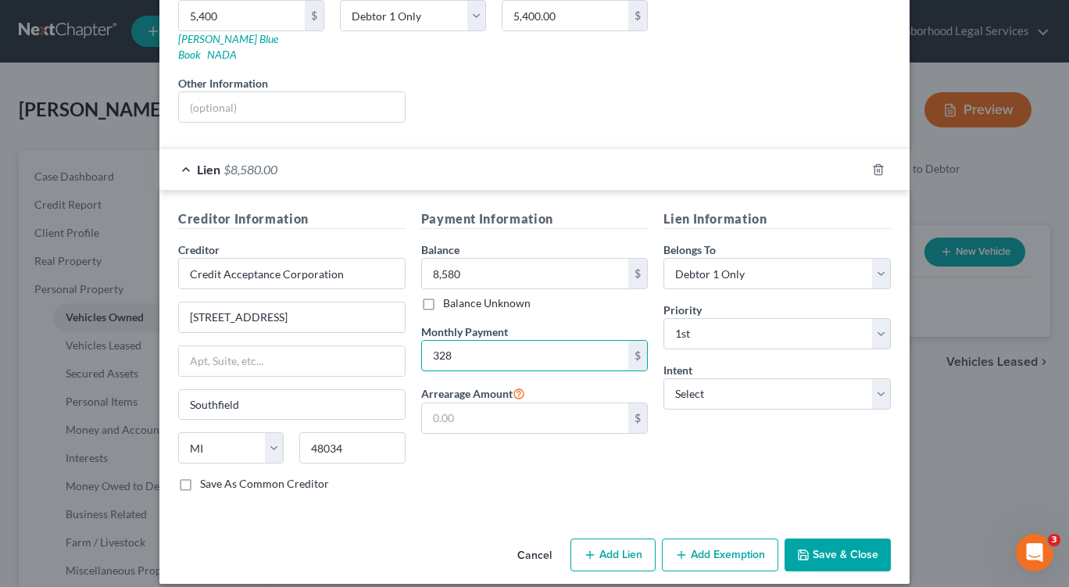
type input "328"
click at [836, 540] on button "Save & Close" at bounding box center [838, 555] width 106 height 33
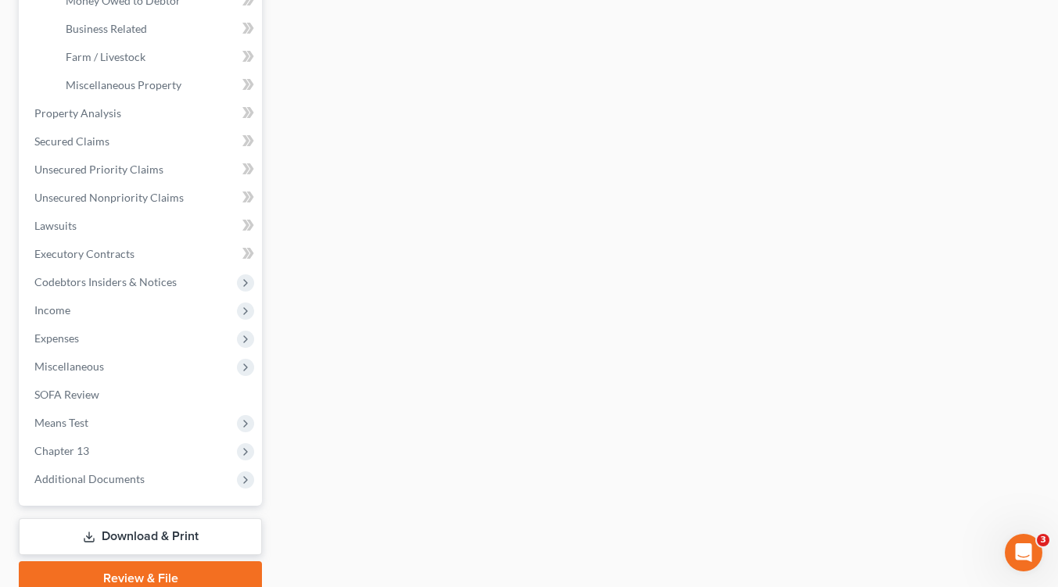
scroll to position [552, 0]
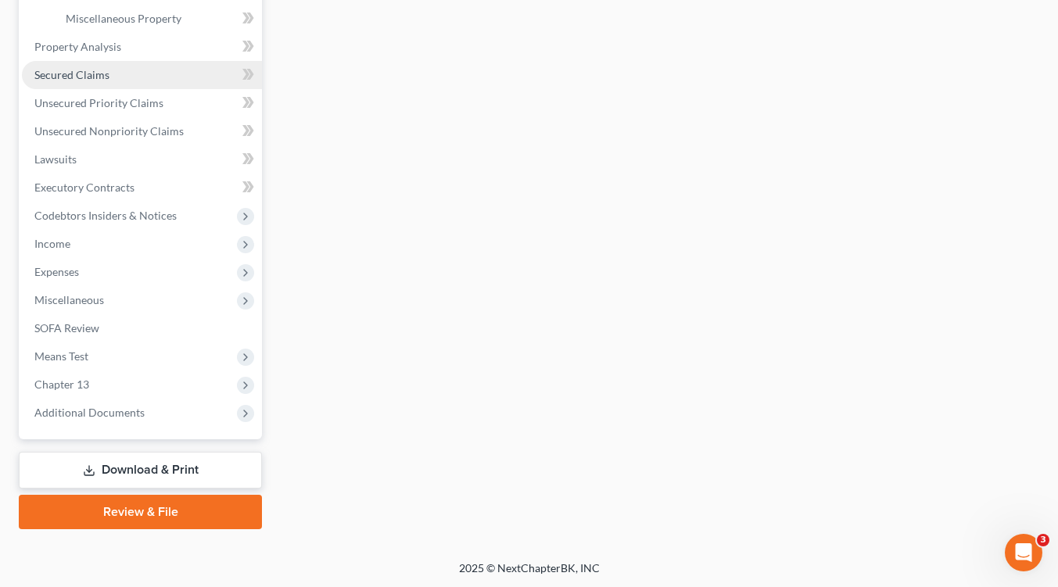
click at [101, 77] on span "Secured Claims" at bounding box center [71, 74] width 75 height 13
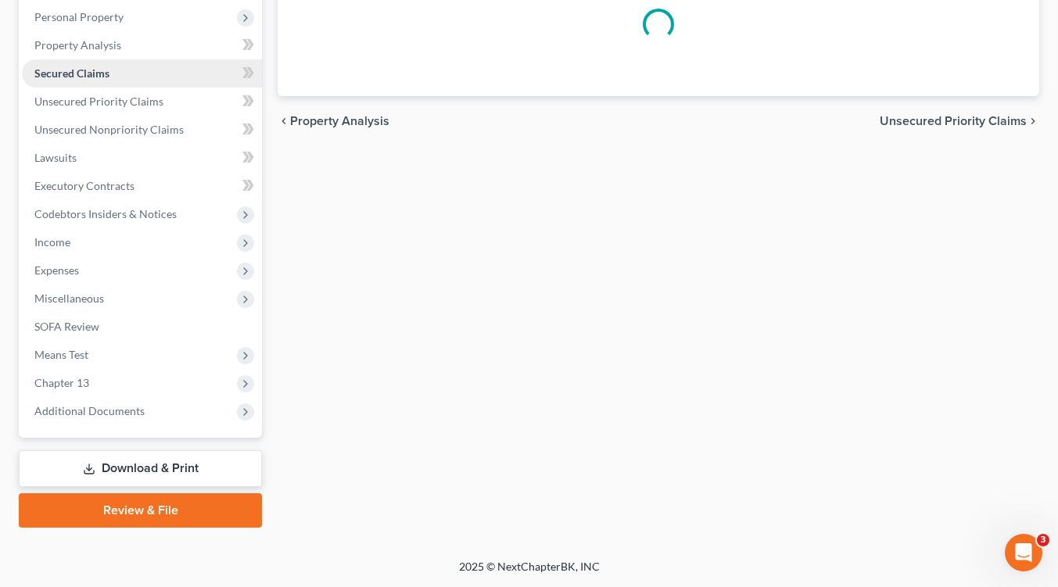
click at [101, 77] on span "Secured Claims" at bounding box center [71, 72] width 75 height 13
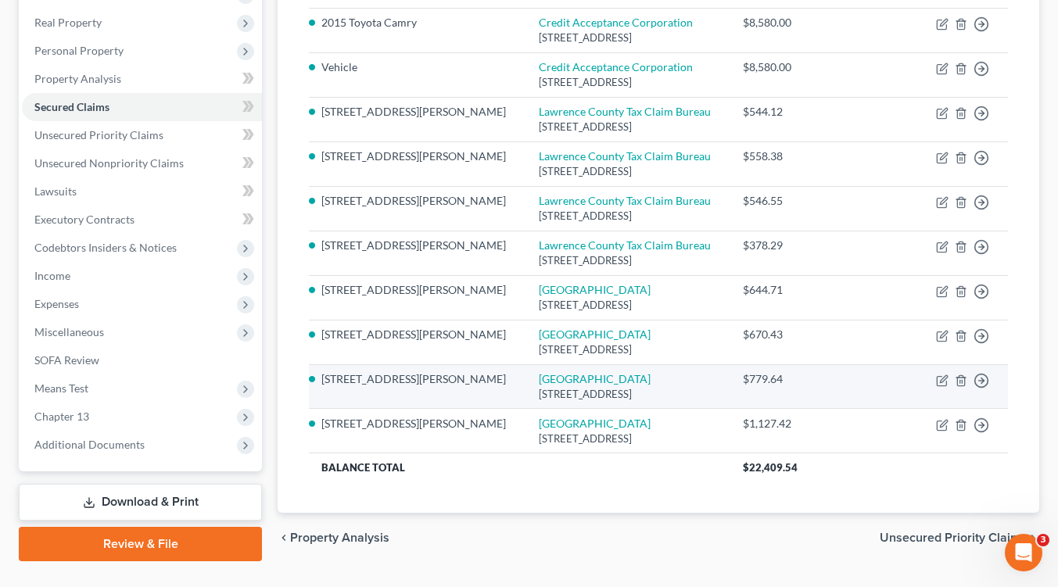
scroll to position [233, 0]
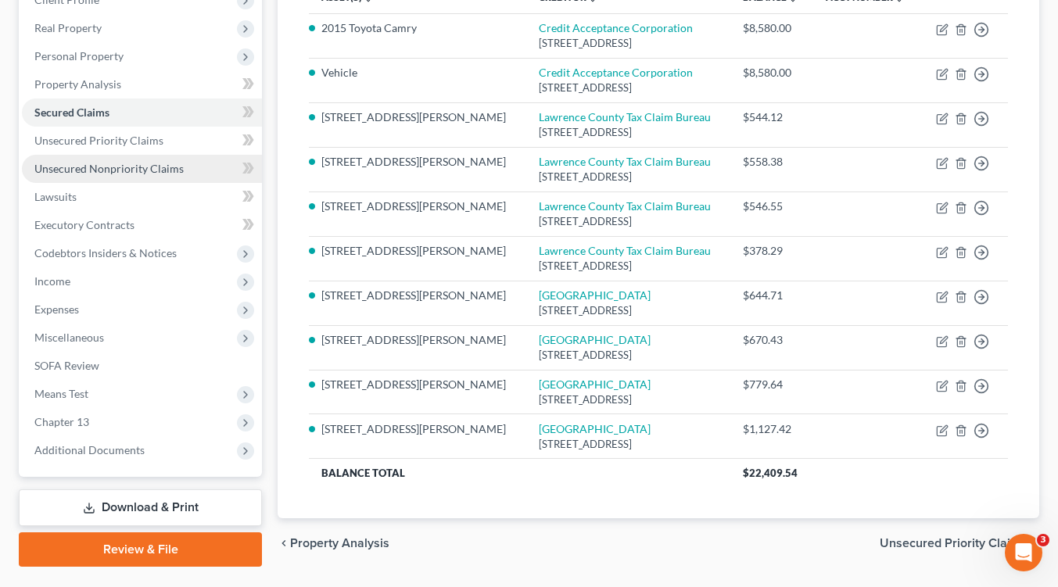
click at [89, 170] on span "Unsecured Nonpriority Claims" at bounding box center [108, 168] width 149 height 13
